Goal: Find specific page/section: Locate a particular part of the current website

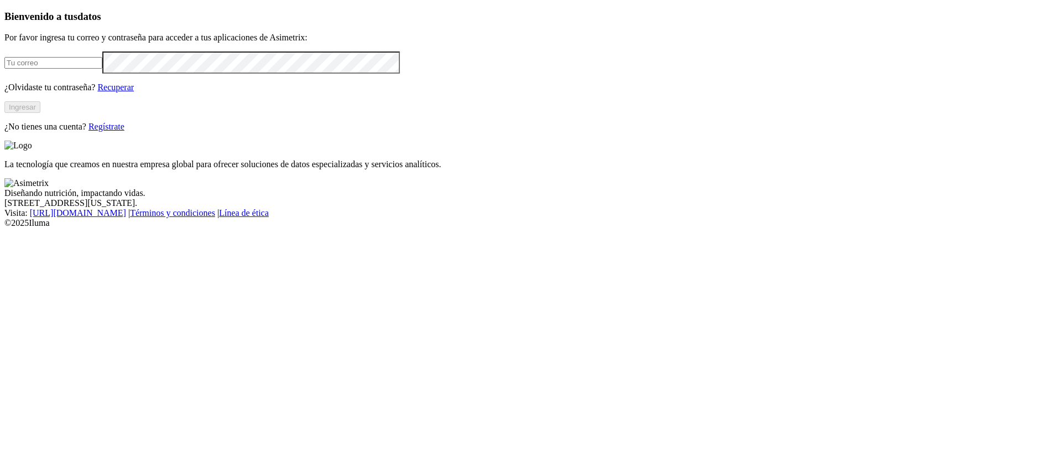
type input "[PERSON_NAME][EMAIL_ADDRESS][PERSON_NAME][DOMAIN_NAME]"
click at [40, 113] on button "Ingresar" at bounding box center [22, 107] width 36 height 12
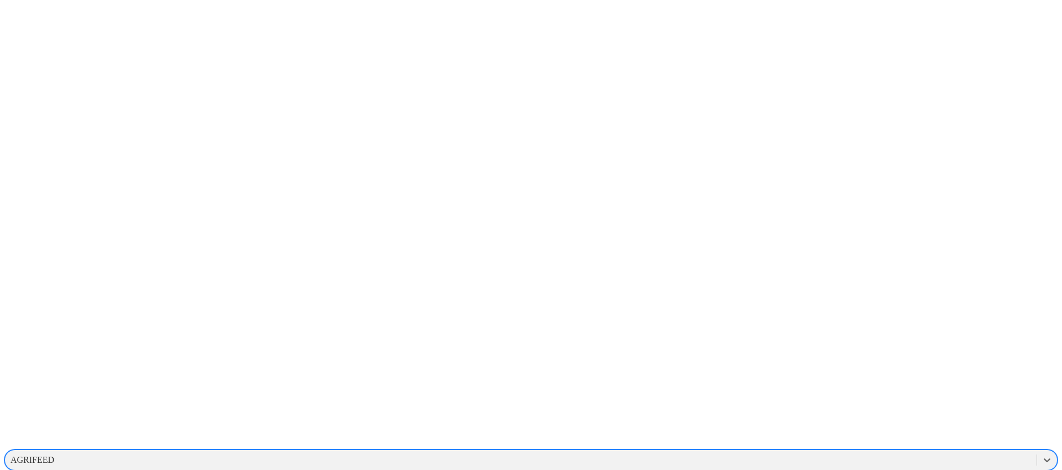
click at [54, 455] on div "AGRIFEED" at bounding box center [33, 460] width 44 height 10
click at [843, 451] on div "AGRIFEED" at bounding box center [521, 459] width 1032 height 17
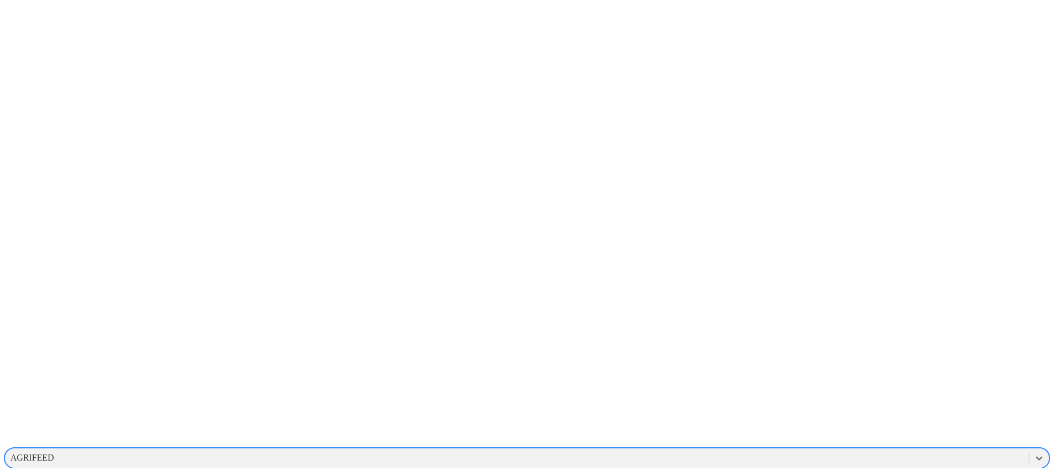
scroll to position [2, 0]
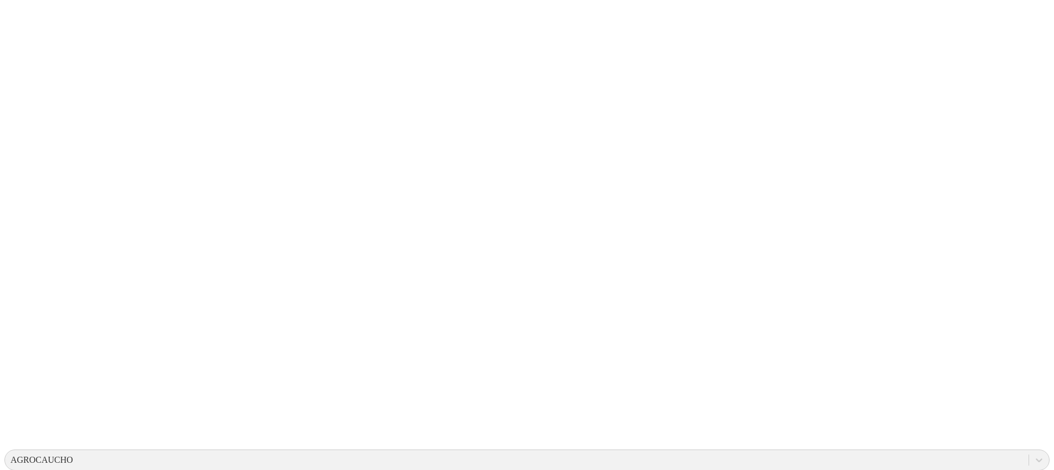
drag, startPoint x: 320, startPoint y: 235, endPoint x: 438, endPoint y: 318, distance: 144.3
